Goal: Task Accomplishment & Management: Manage account settings

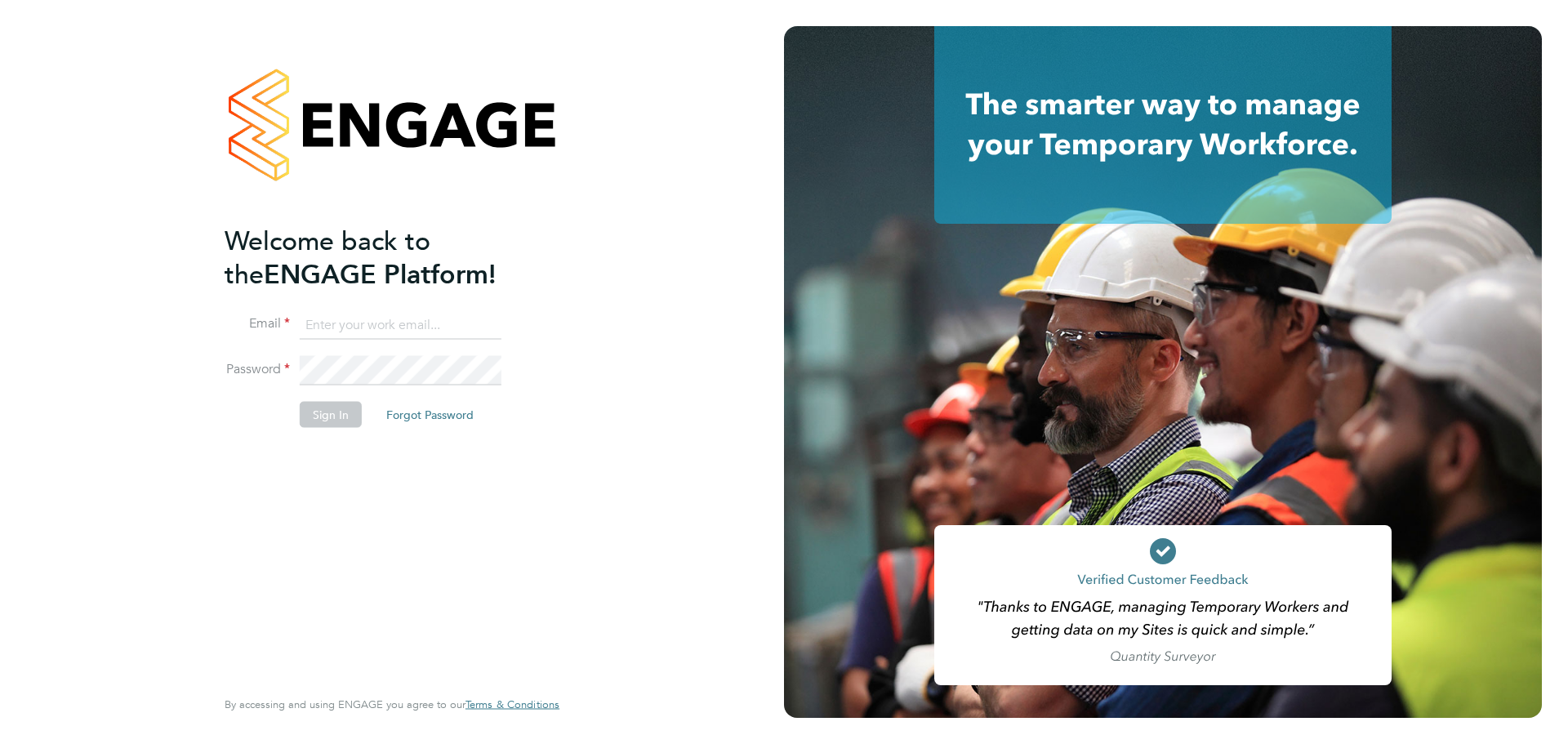
click at [417, 315] on input at bounding box center [401, 325] width 202 height 29
type input "zsolt.radak@vistry.co.uk"
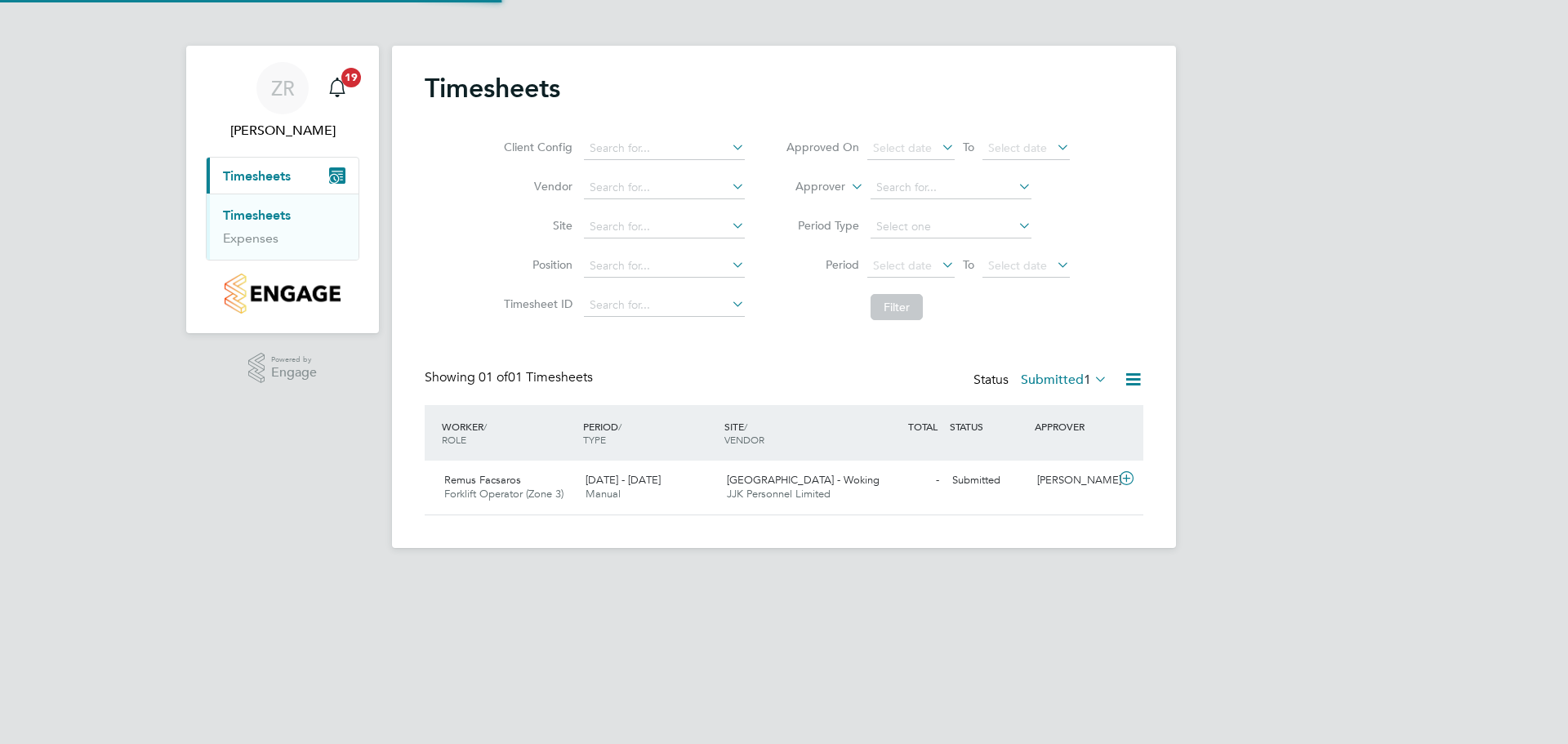
scroll to position [42, 142]
click at [1043, 476] on div "[PERSON_NAME]" at bounding box center [1072, 481] width 85 height 27
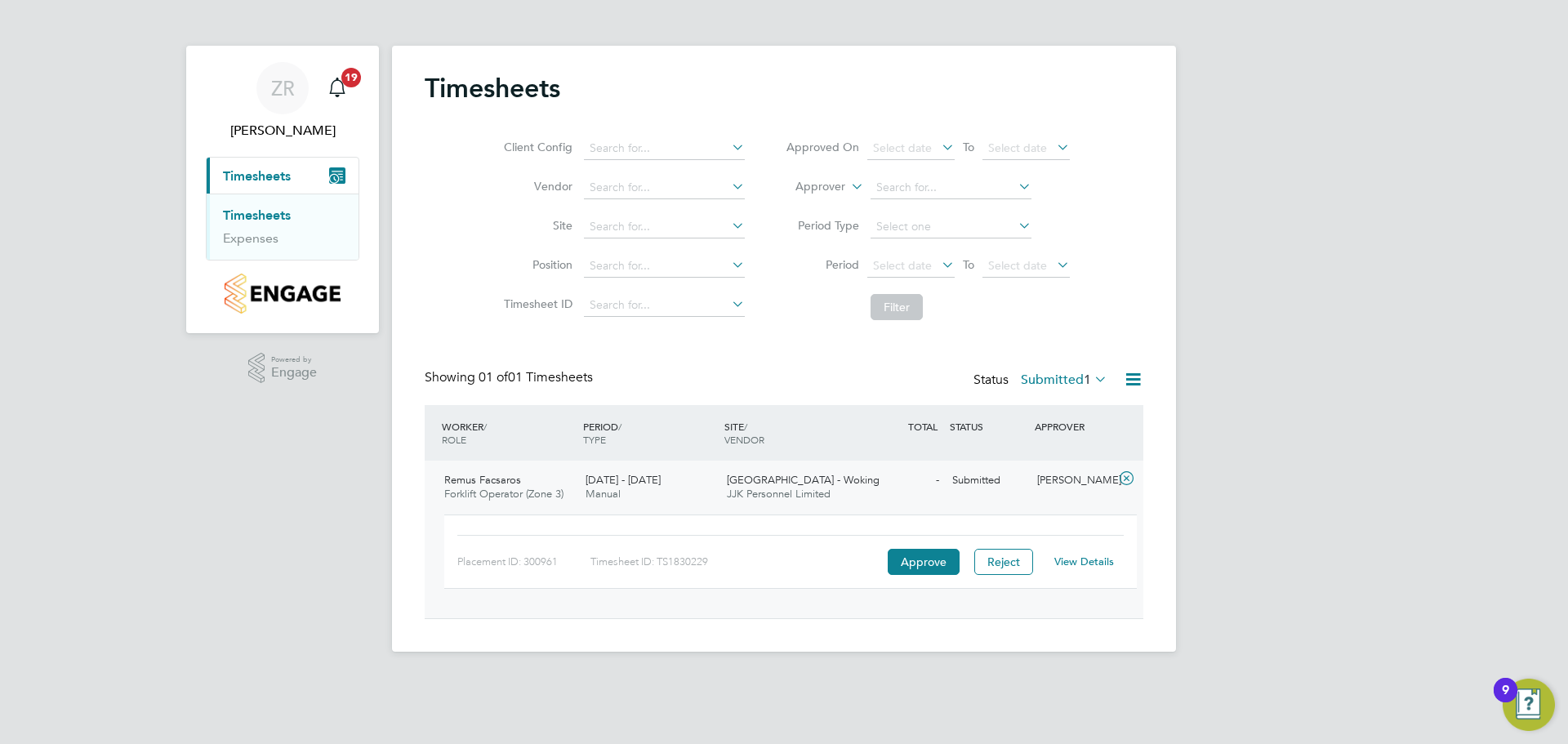
click at [1083, 565] on link "View Details" at bounding box center [1084, 561] width 60 height 14
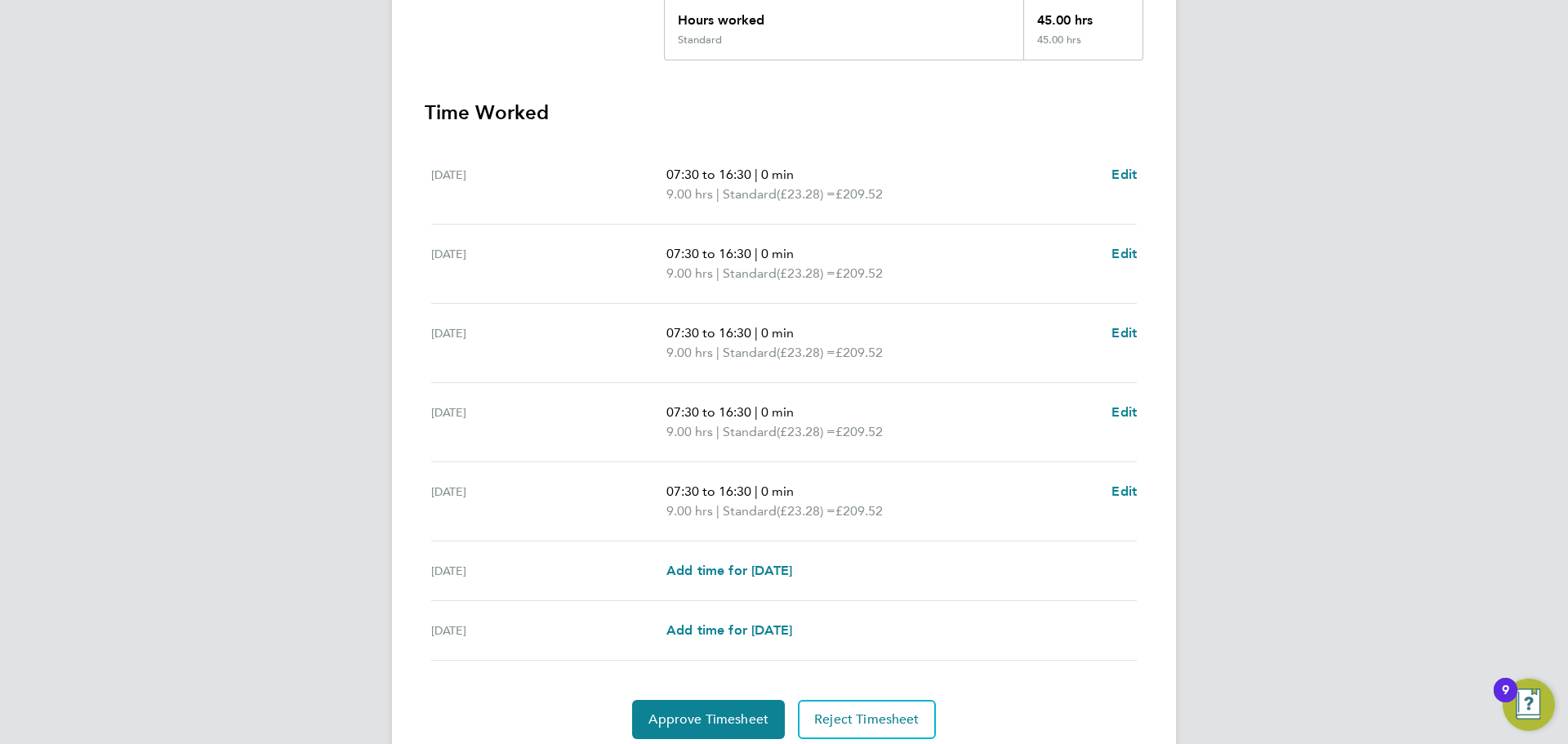
scroll to position [449, 0]
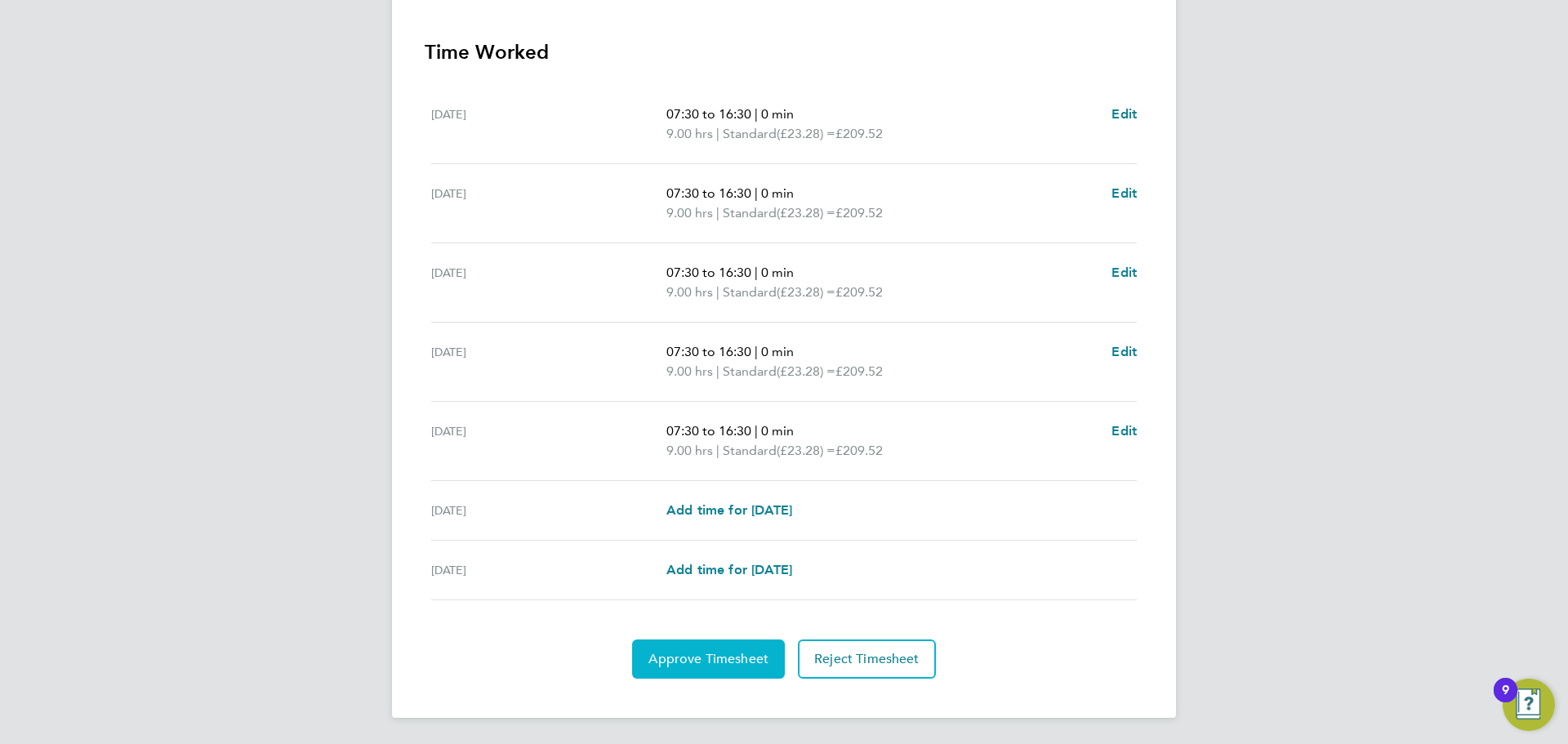
click at [689, 656] on span "Approve Timesheet" at bounding box center [709, 659] width 120 height 16
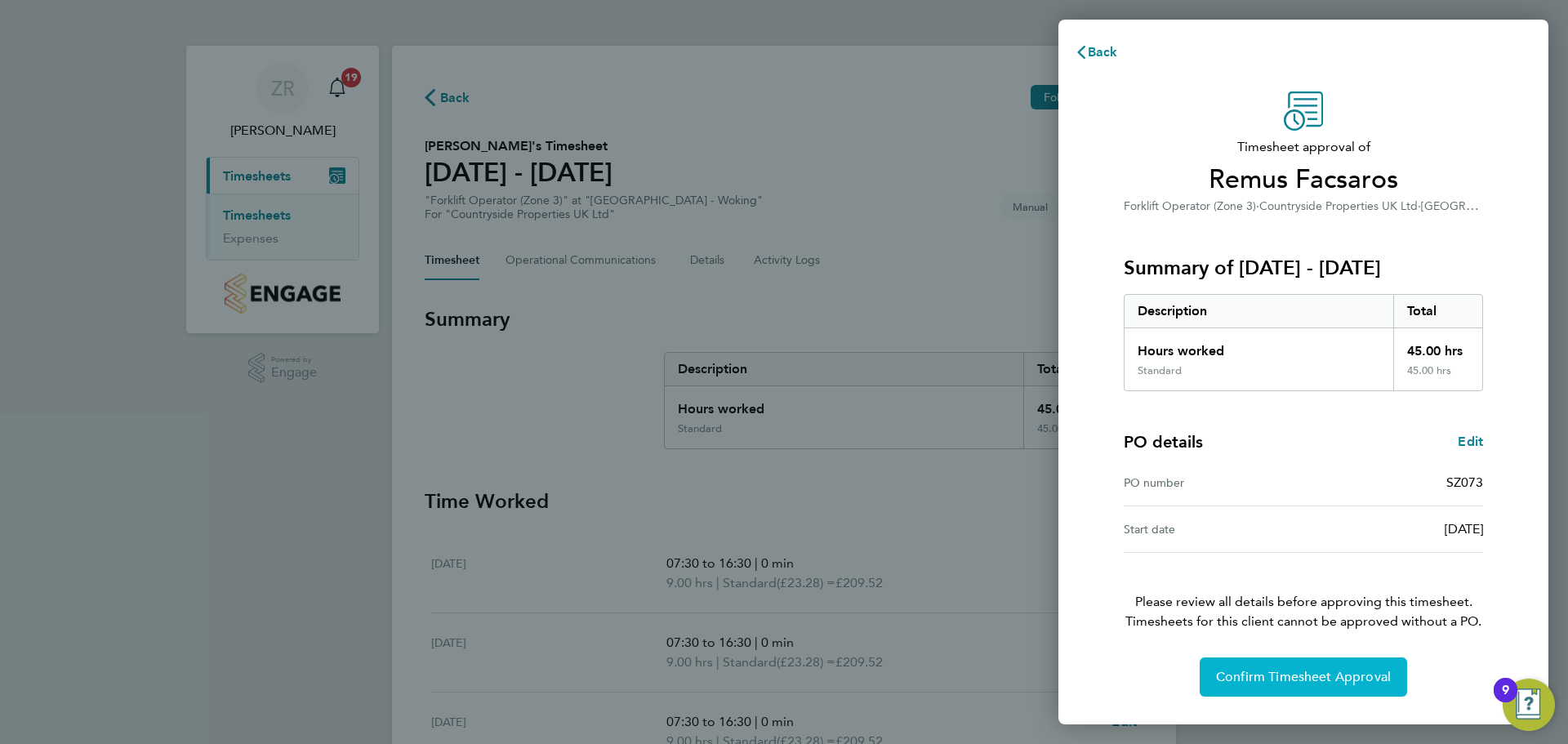
click at [1282, 682] on span "Confirm Timesheet Approval" at bounding box center [1303, 677] width 175 height 16
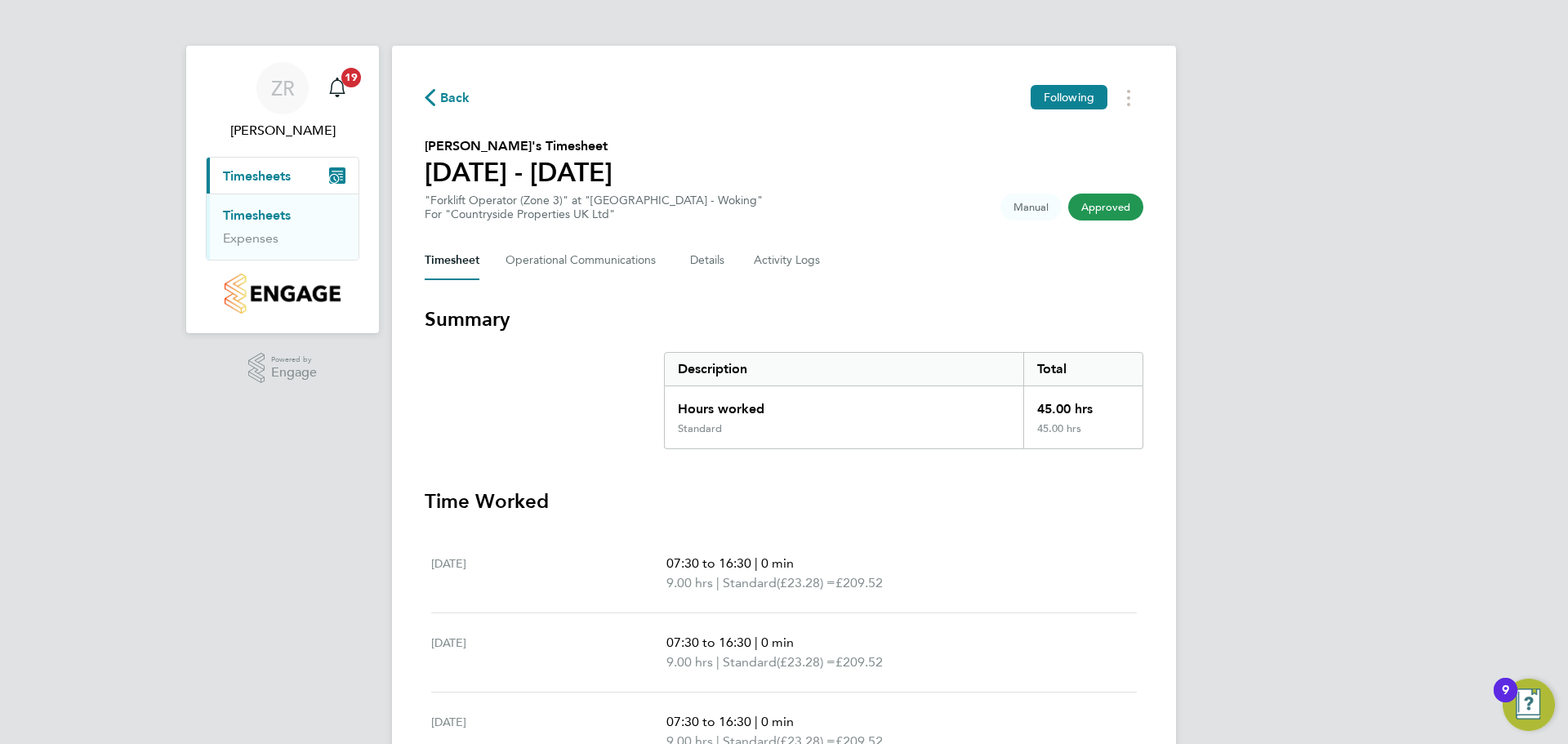
click at [445, 94] on span "Back" at bounding box center [455, 98] width 30 height 20
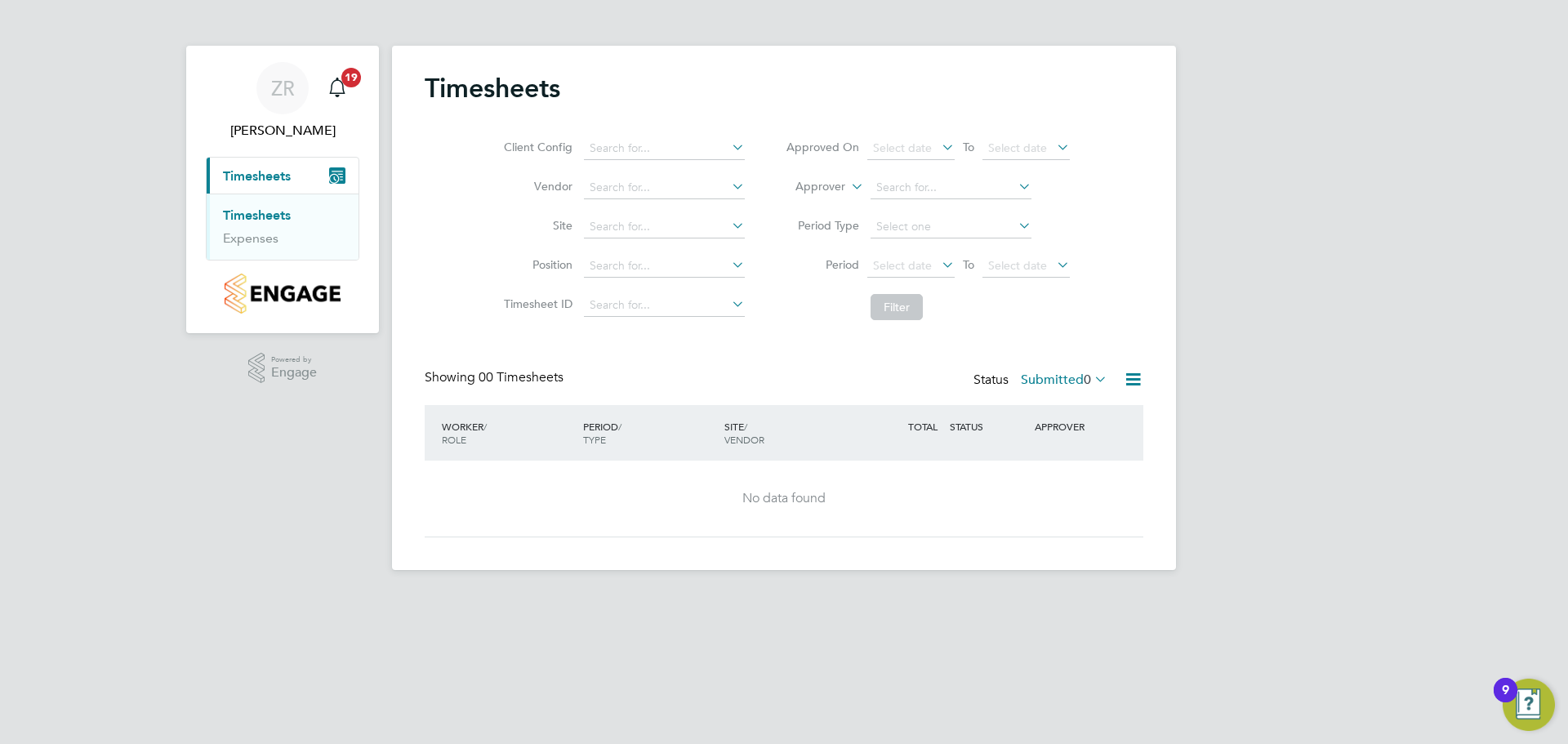
click at [1074, 380] on label "Submitted 0" at bounding box center [1063, 380] width 86 height 16
click at [1060, 478] on li "Approved" at bounding box center [1049, 478] width 75 height 23
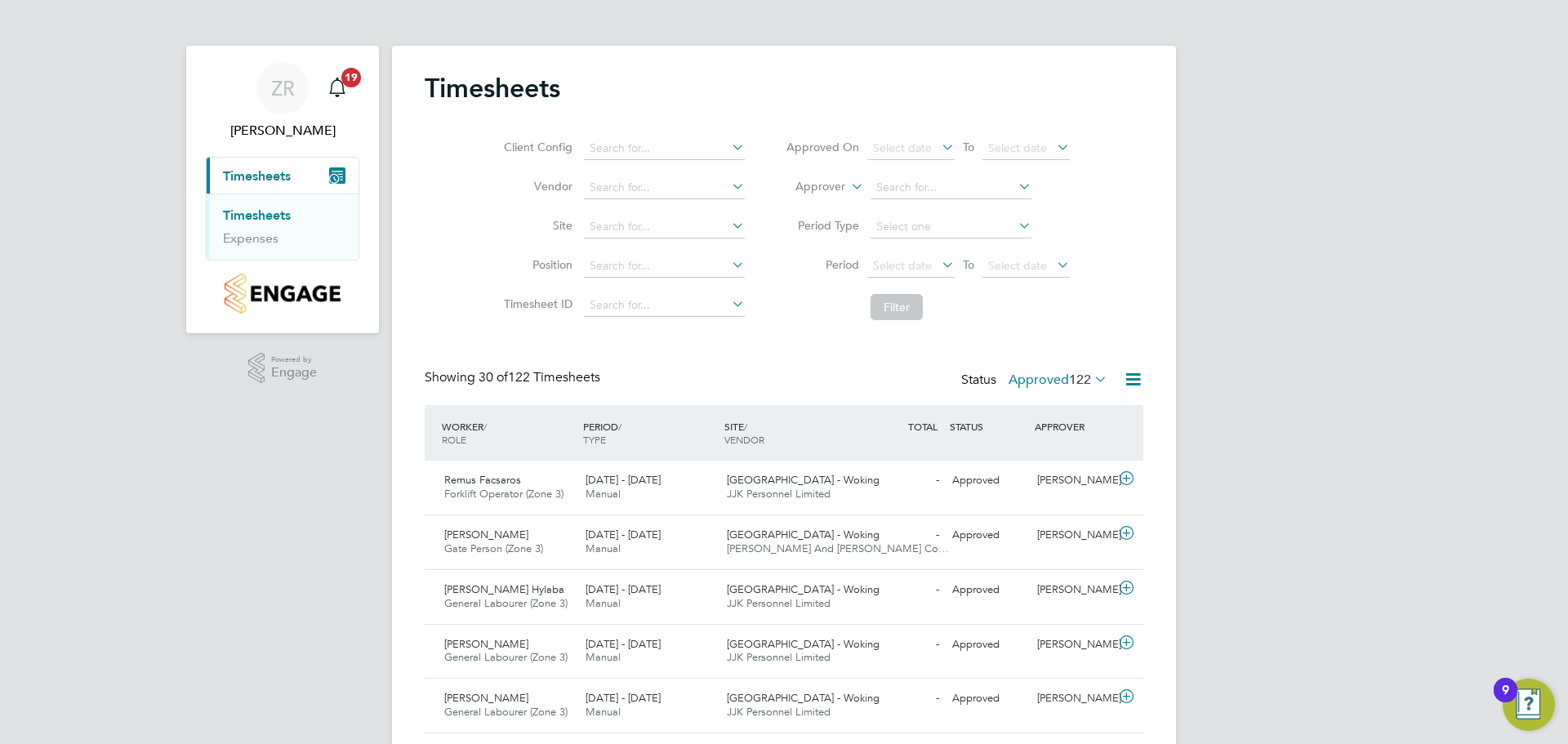
click at [1091, 384] on icon at bounding box center [1091, 378] width 0 height 23
click at [1044, 453] on li "Submitted" at bounding box center [1042, 455] width 75 height 23
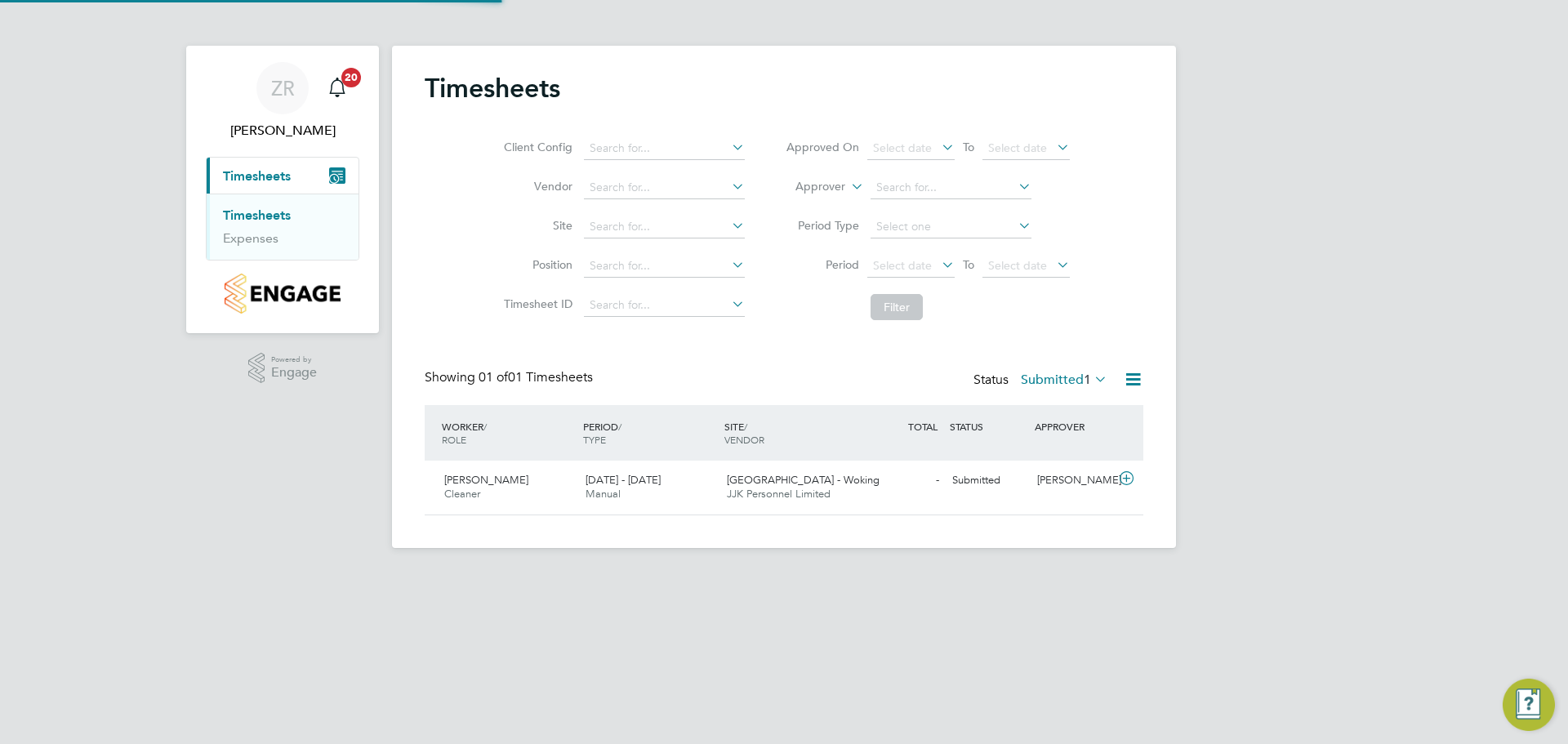
scroll to position [42, 142]
click at [870, 492] on div "- Submitted" at bounding box center [902, 481] width 85 height 27
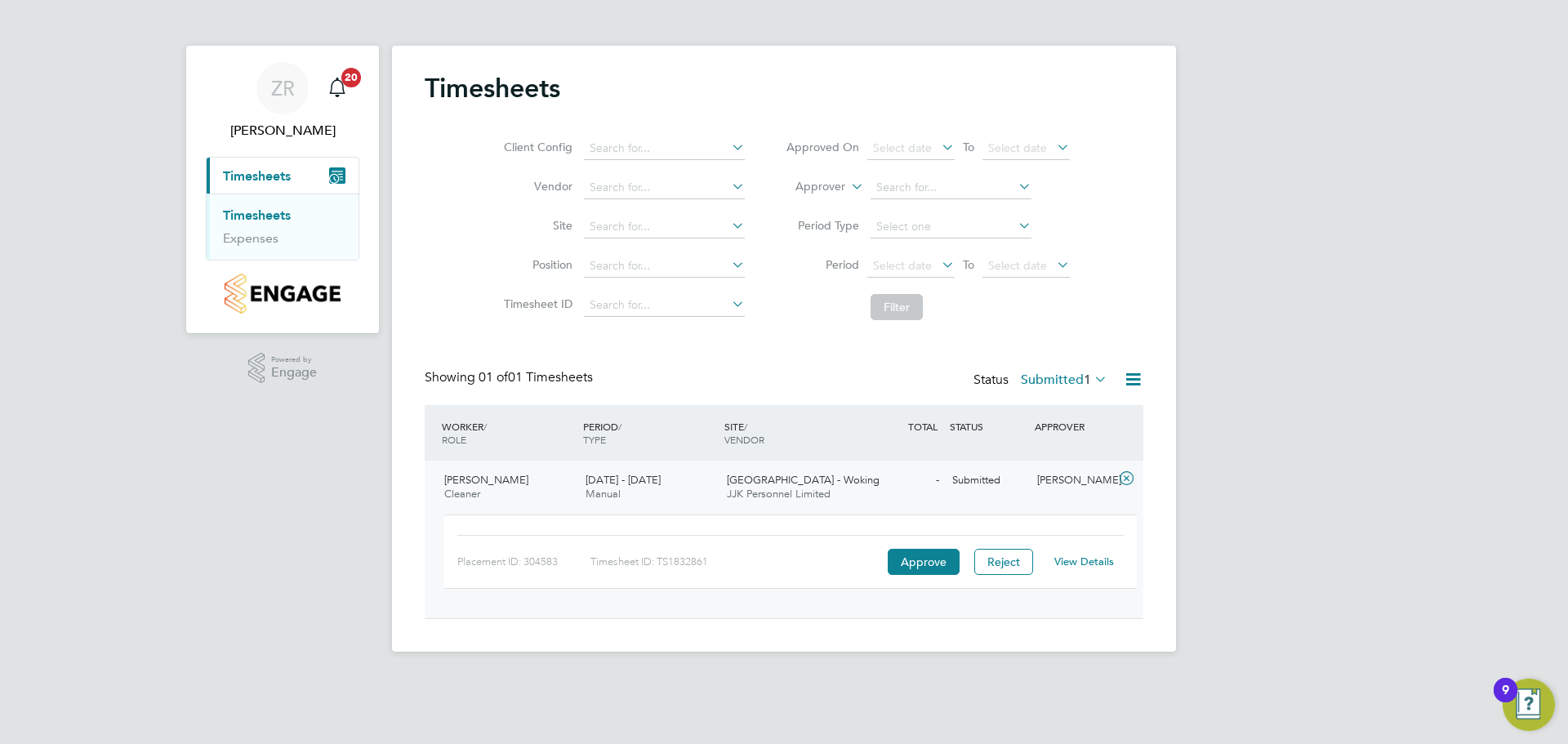
click at [1077, 563] on link "View Details" at bounding box center [1084, 561] width 60 height 14
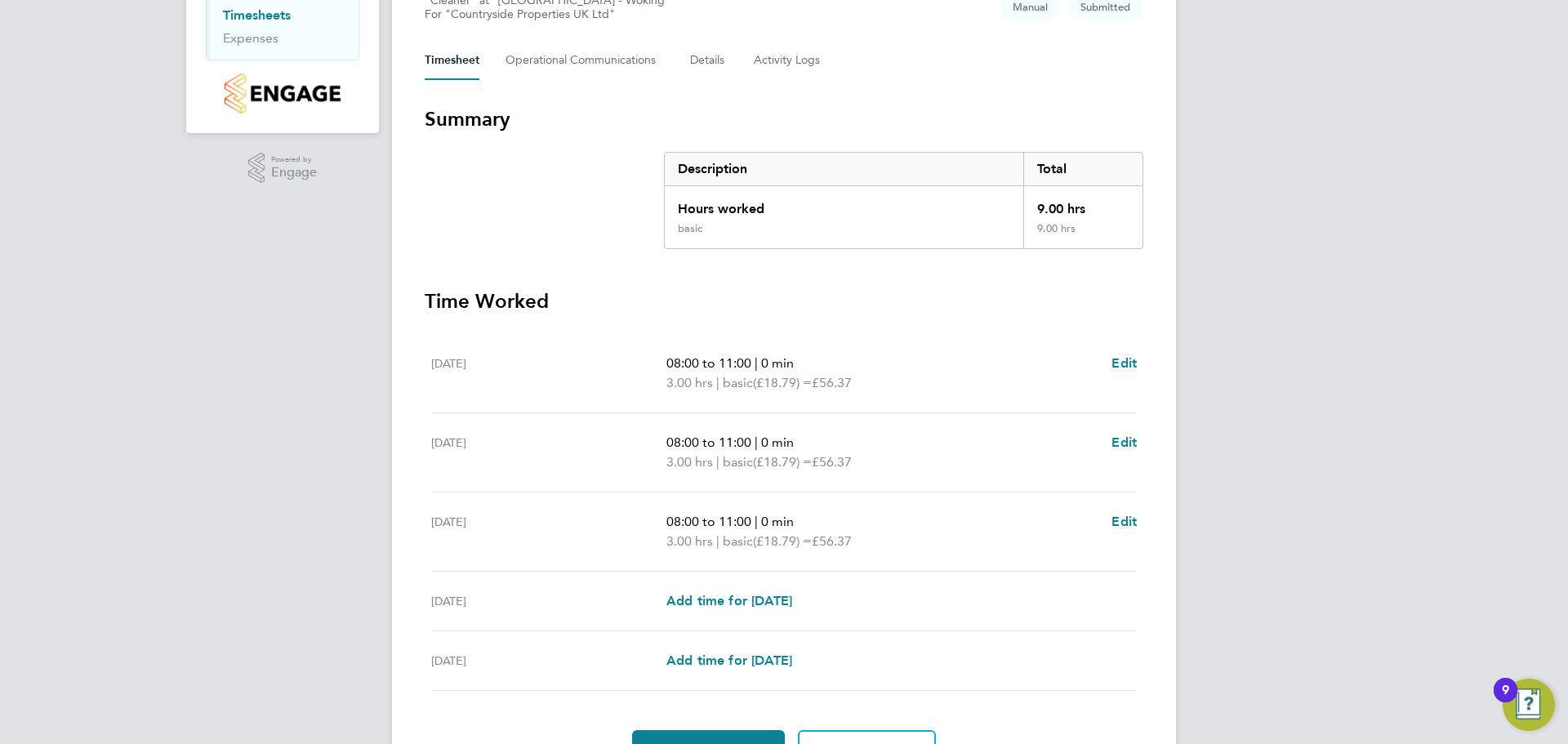
scroll to position [291, 0]
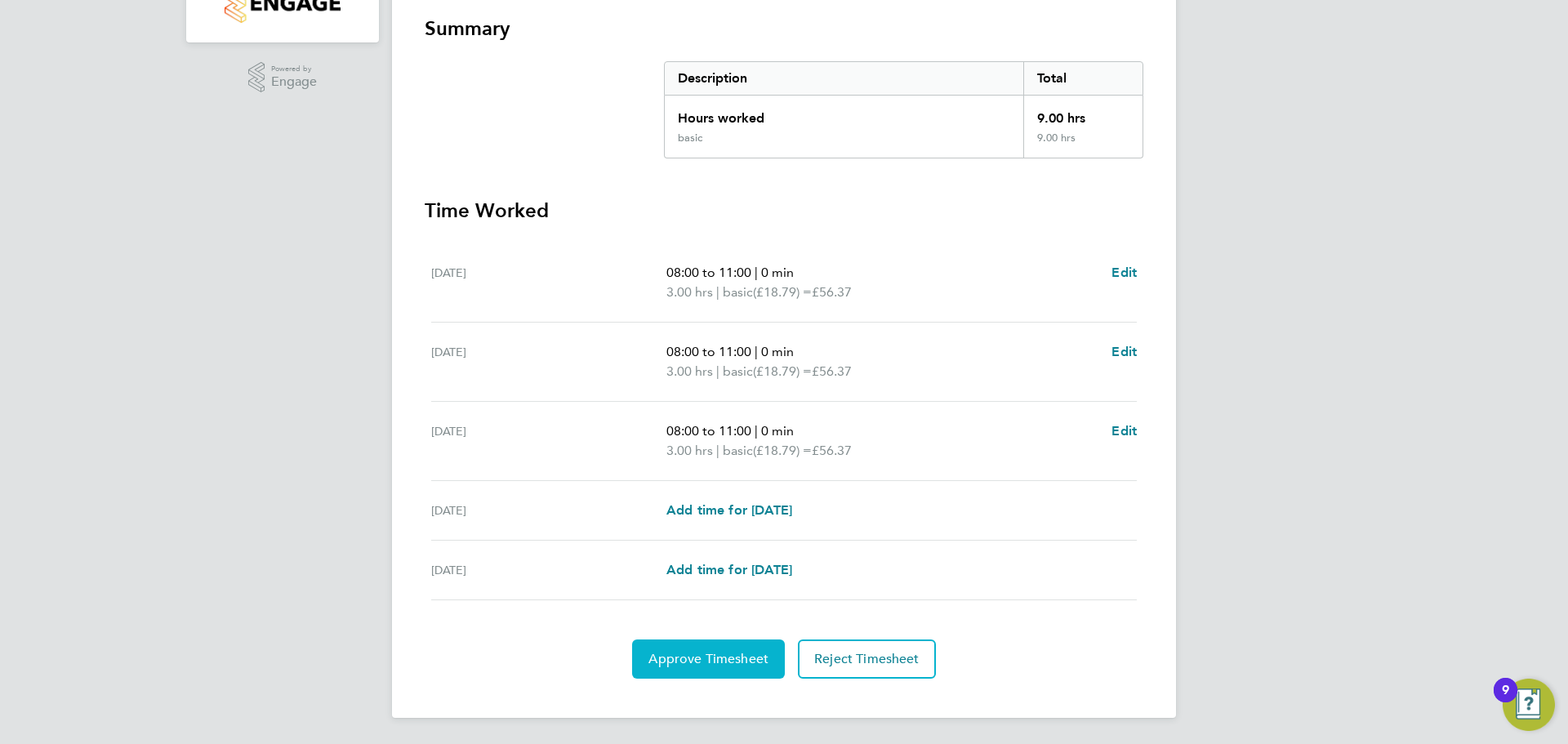
click at [732, 651] on span "Approve Timesheet" at bounding box center [709, 659] width 120 height 16
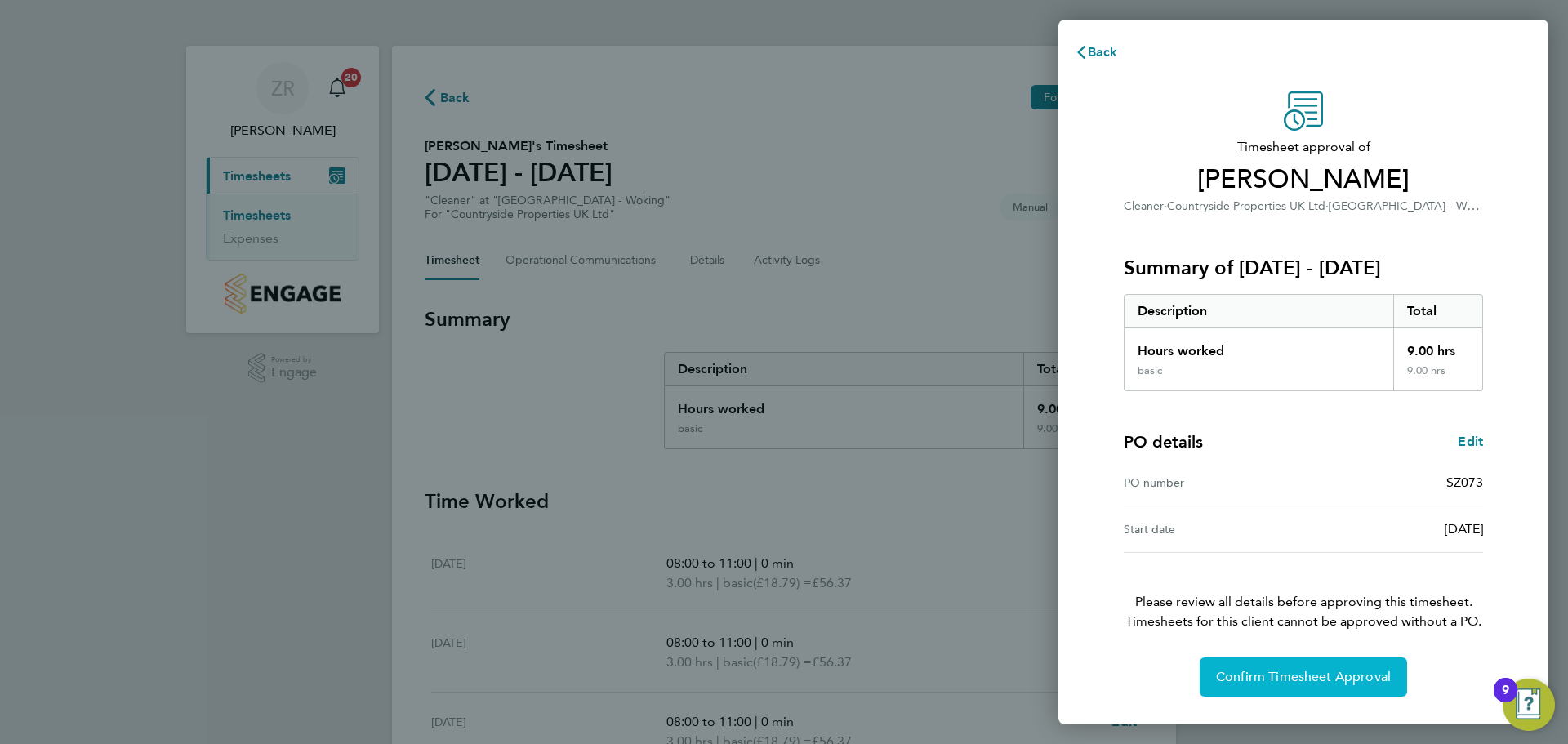
click at [1365, 687] on button "Confirm Timesheet Approval" at bounding box center [1303, 677] width 207 height 39
